Goal: Transaction & Acquisition: Purchase product/service

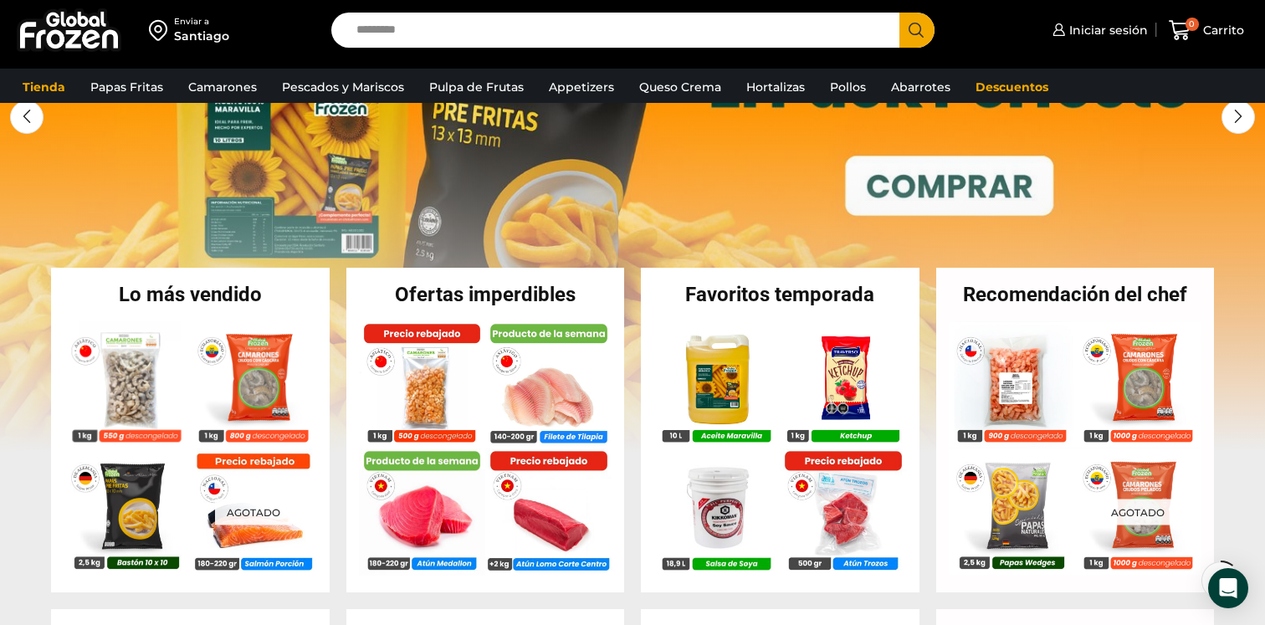
scroll to position [197, 0]
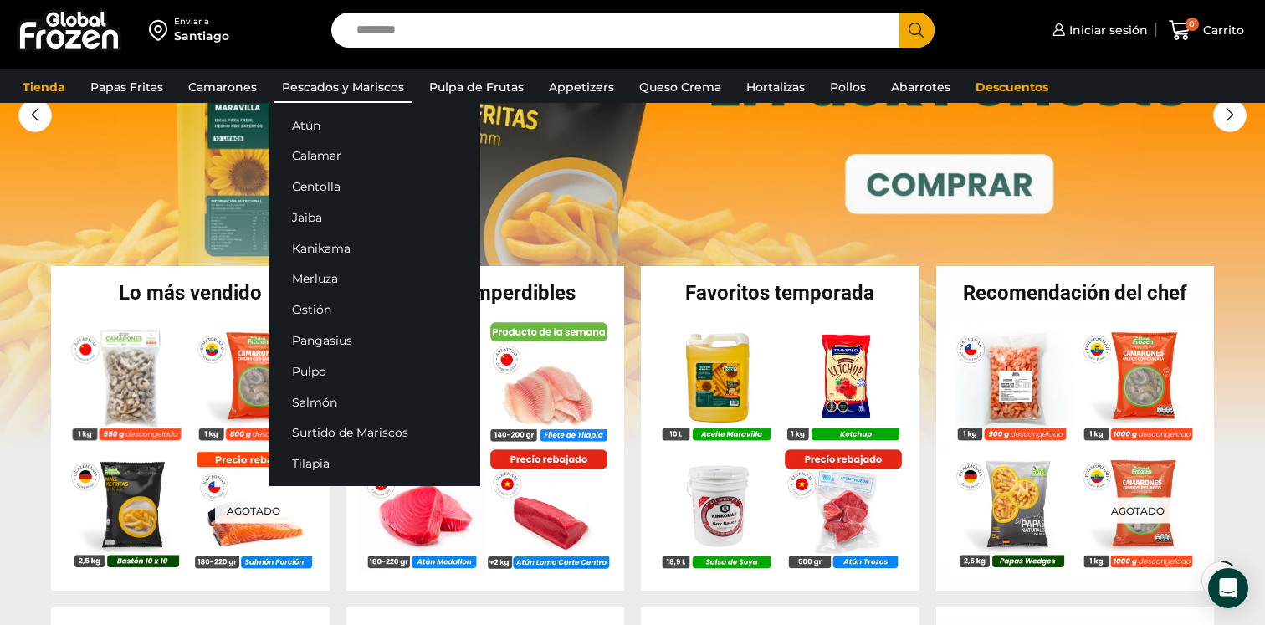
click at [344, 81] on link "Pescados y Mariscos" at bounding box center [343, 87] width 139 height 32
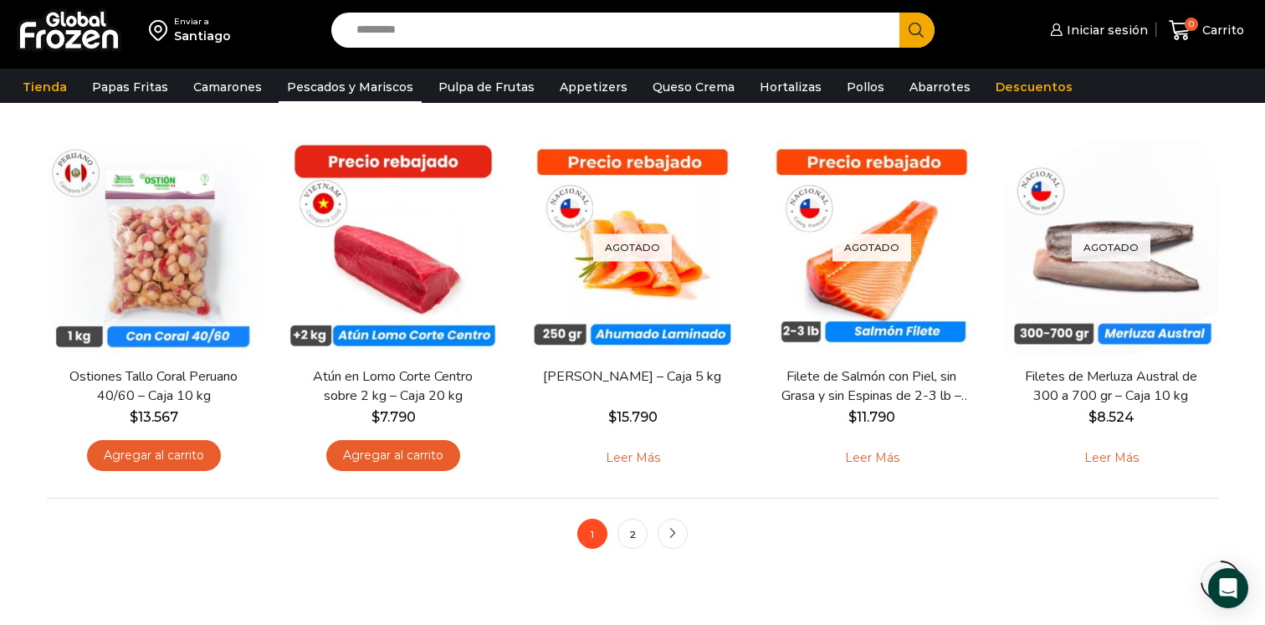
scroll to position [1226, 0]
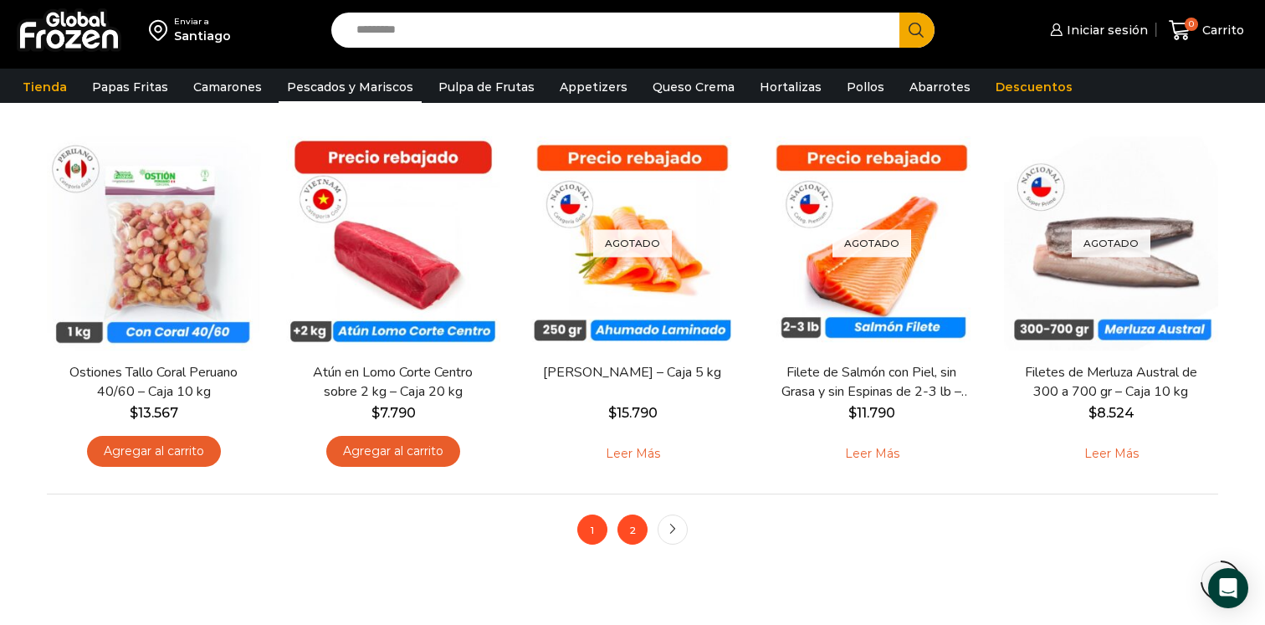
click at [630, 525] on link "2" at bounding box center [633, 530] width 30 height 30
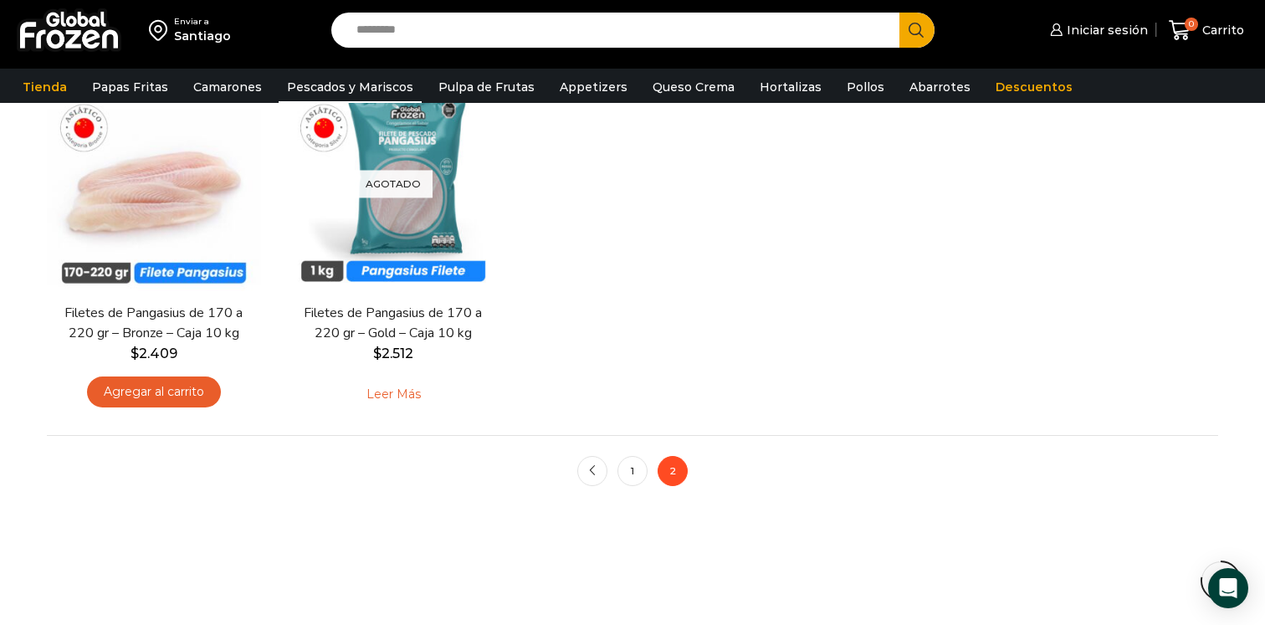
scroll to position [1304, 0]
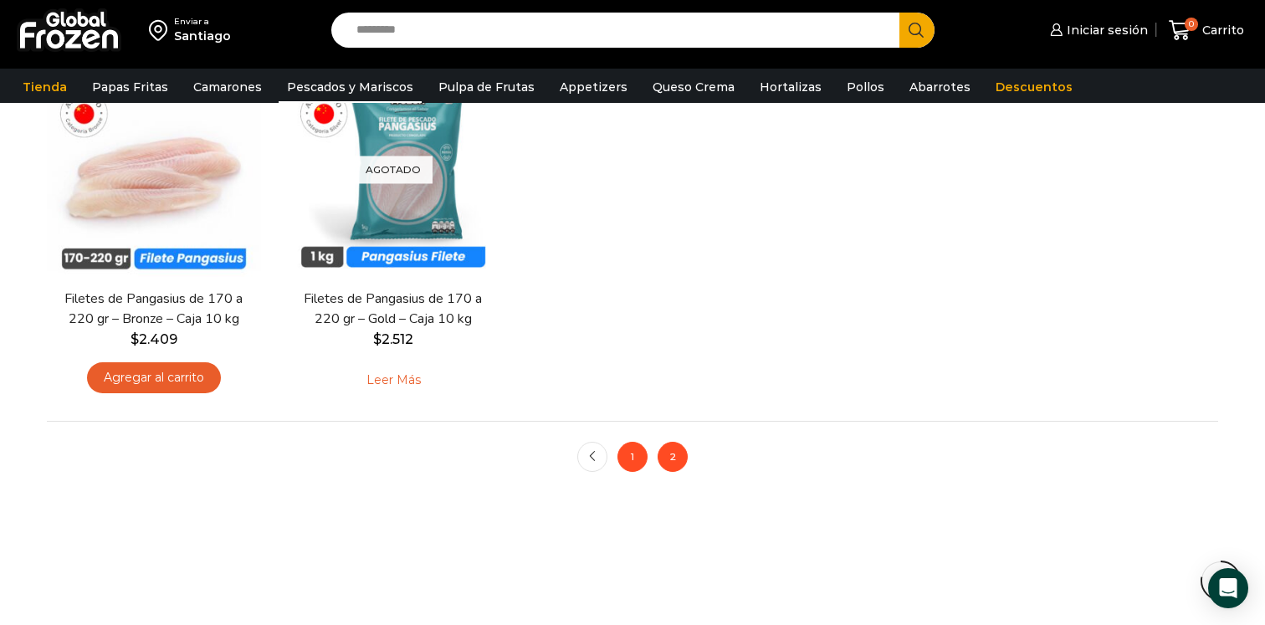
click at [622, 460] on link "1" at bounding box center [633, 457] width 30 height 30
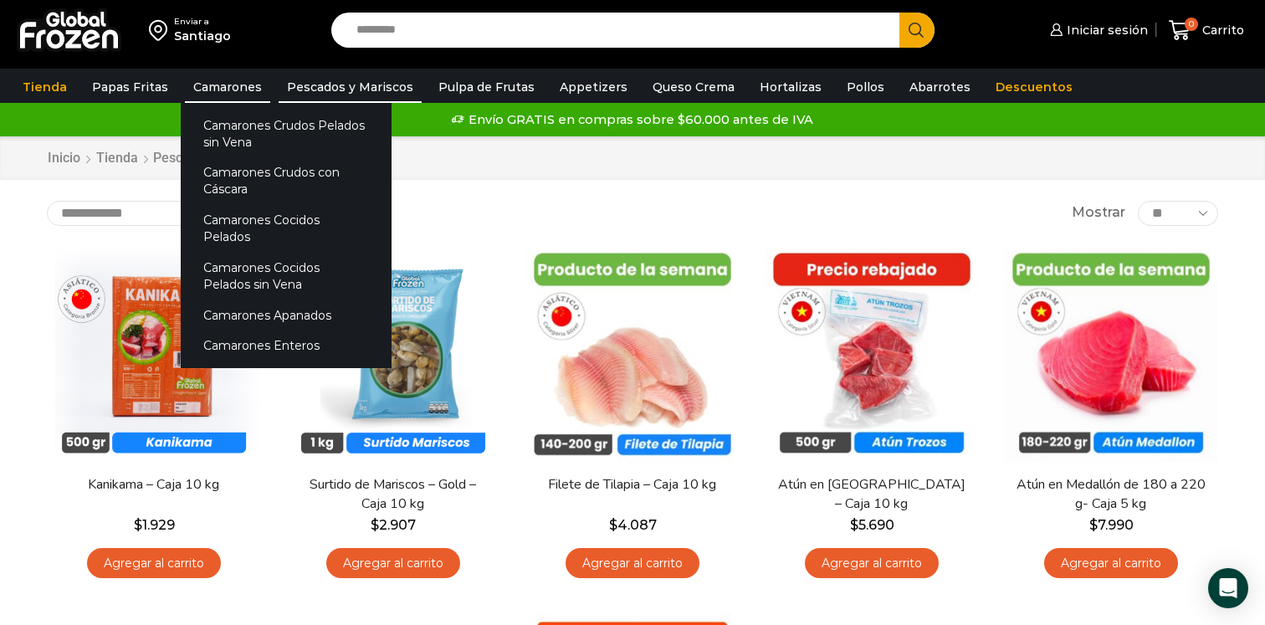
click at [236, 85] on link "Camarones" at bounding box center [227, 87] width 85 height 32
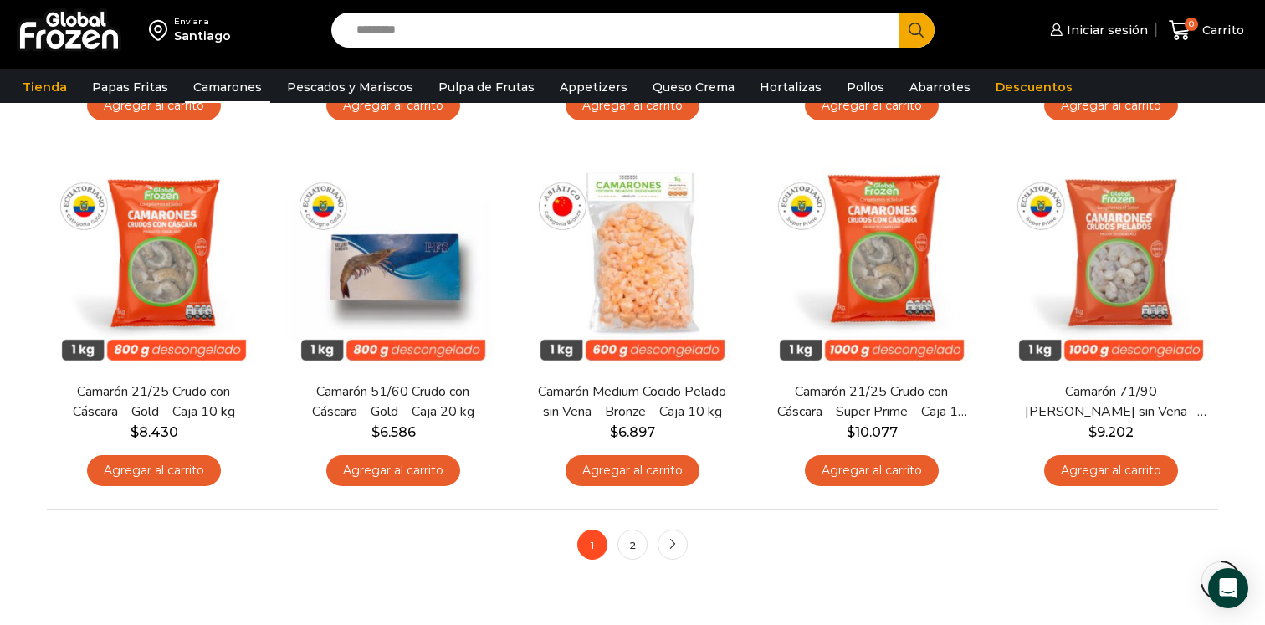
scroll to position [1230, 0]
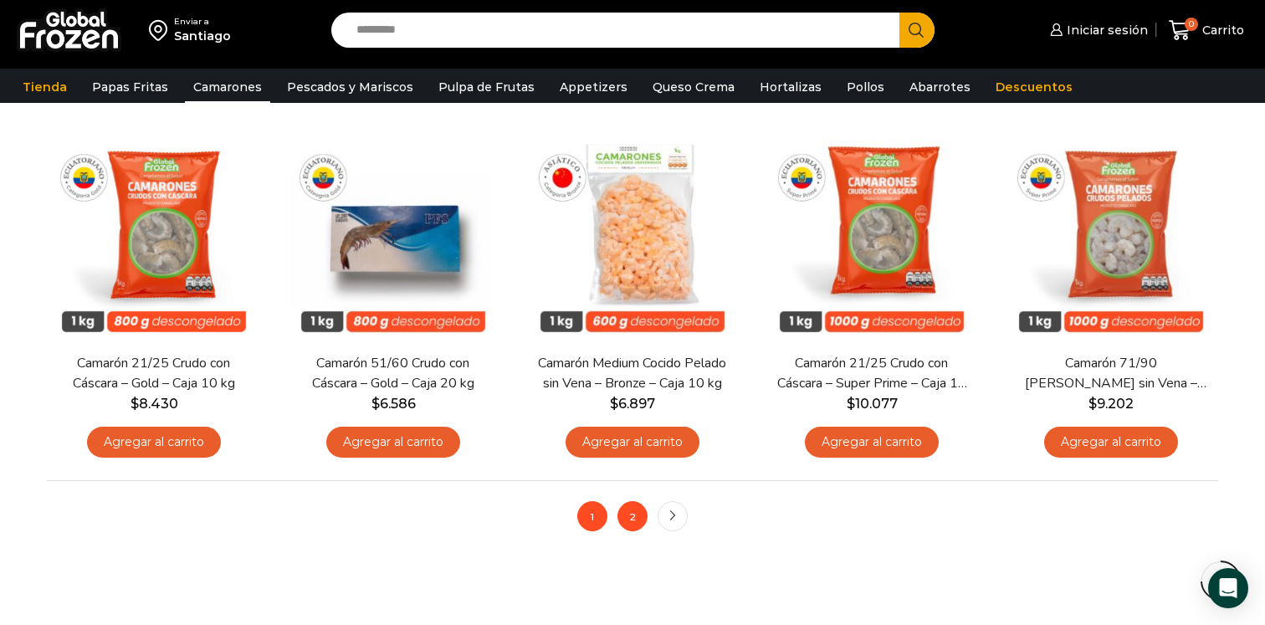
click at [628, 517] on link "2" at bounding box center [633, 516] width 30 height 30
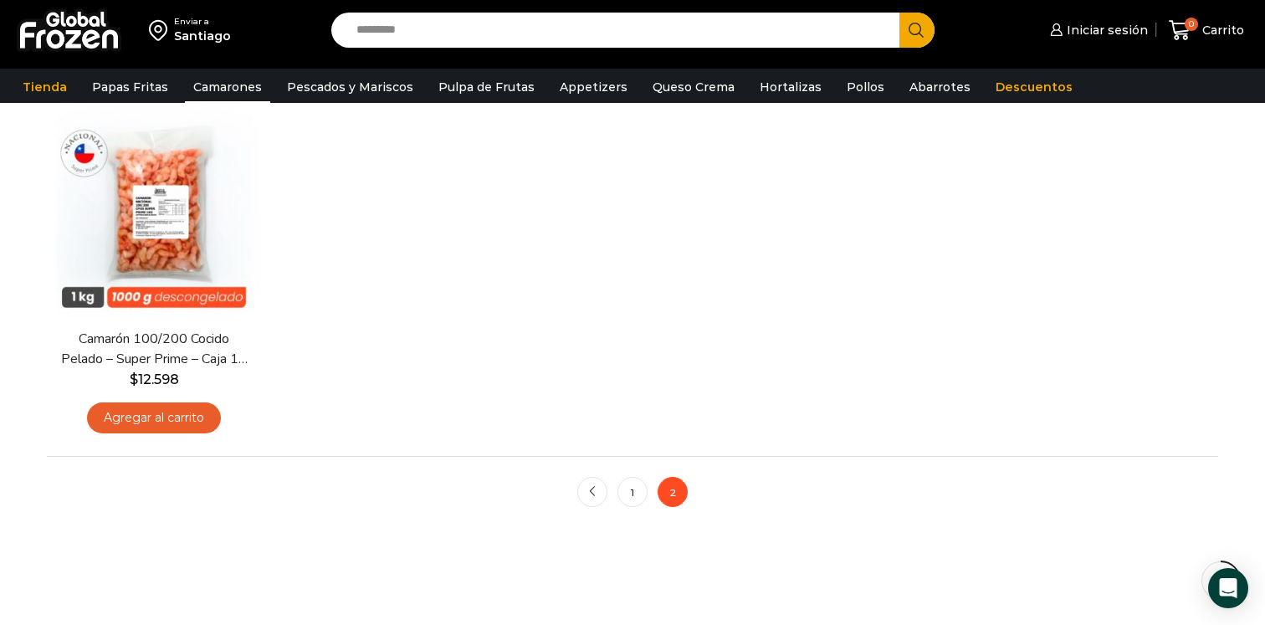
scroll to position [523, 0]
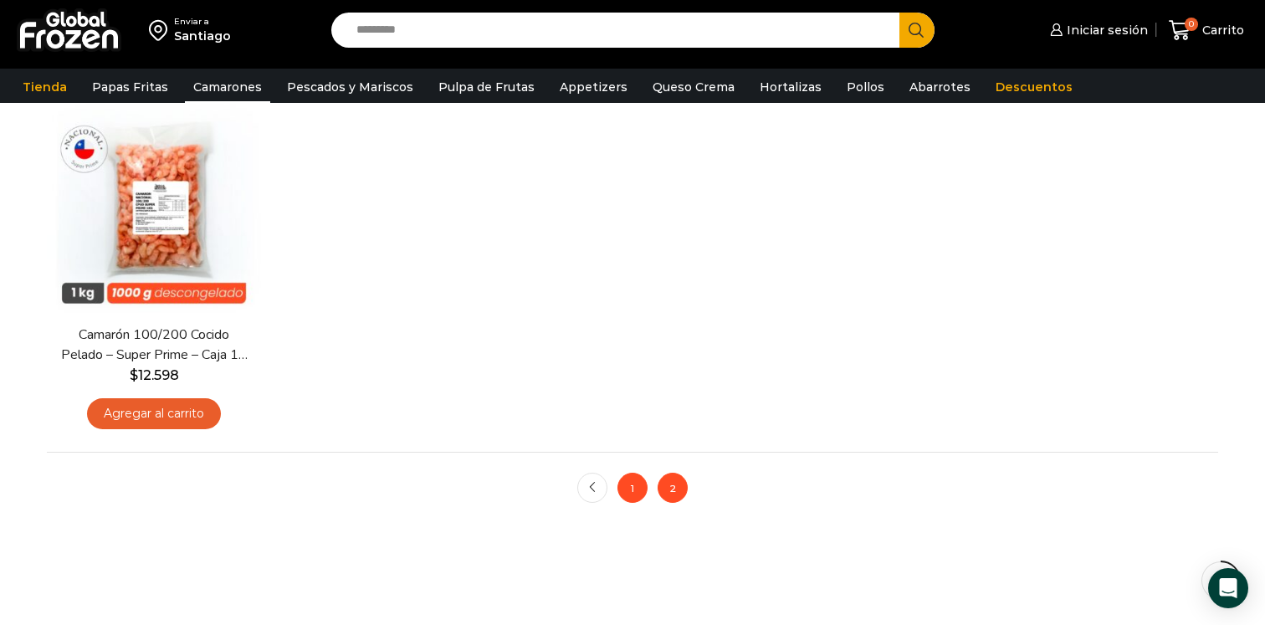
click at [632, 490] on link "1" at bounding box center [633, 488] width 30 height 30
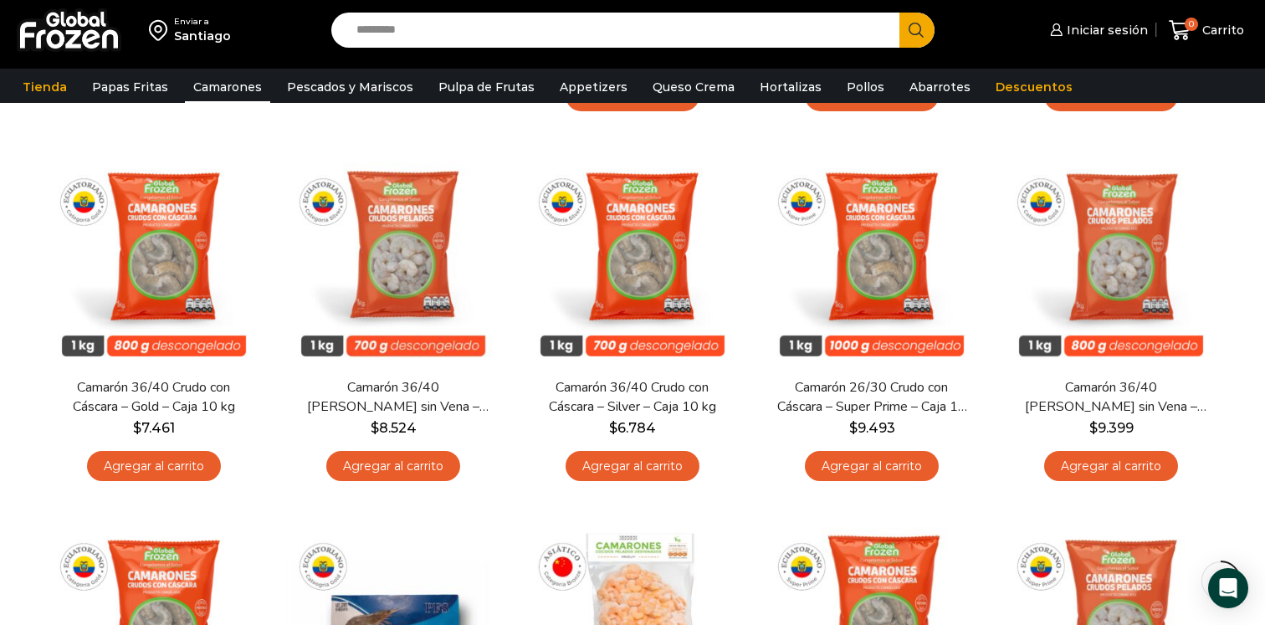
scroll to position [848, 0]
